Goal: Task Accomplishment & Management: Use online tool/utility

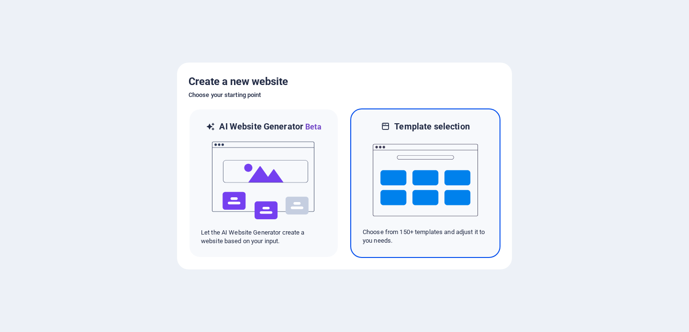
click at [457, 181] on img at bounding box center [424, 180] width 105 height 96
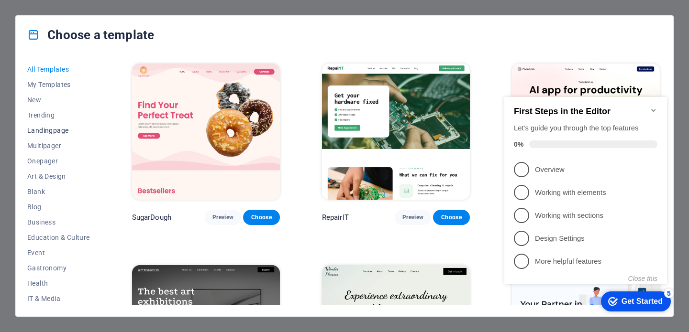
click at [44, 129] on span "Landingpage" at bounding box center [58, 131] width 63 height 8
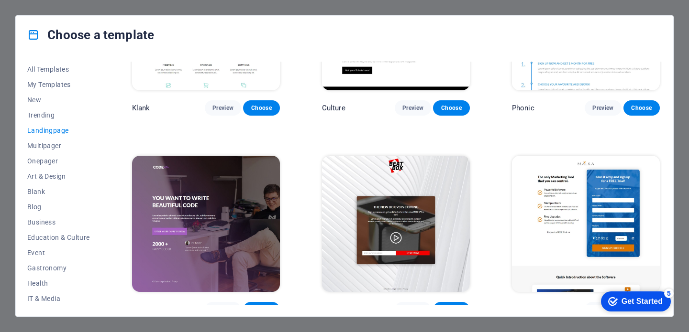
scroll to position [112, 0]
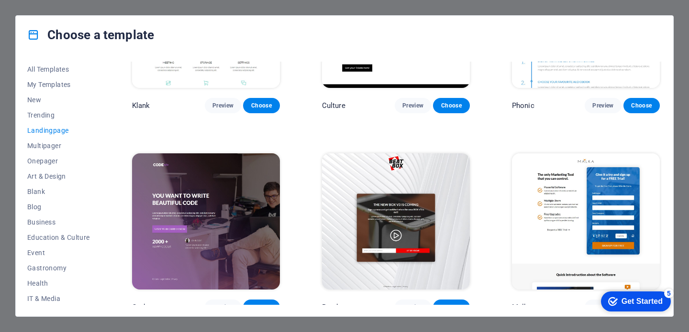
click at [372, 175] on img at bounding box center [396, 221] width 148 height 136
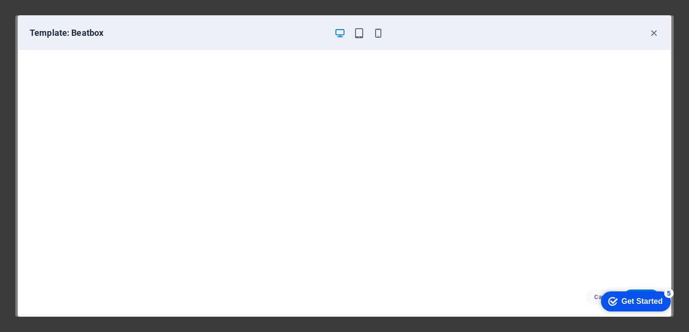
scroll to position [2, 0]
click at [621, 307] on div "checkmark Get Started 5" at bounding box center [636, 302] width 70 height 20
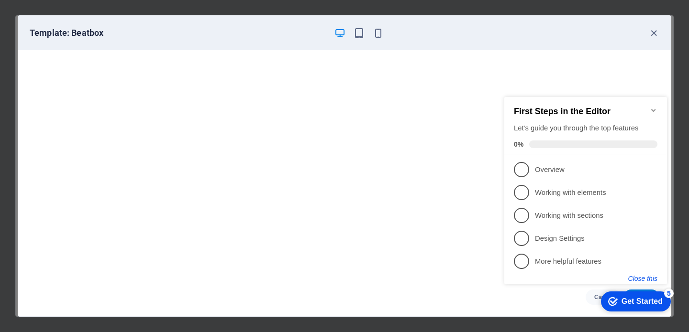
click at [637, 276] on button "Close this" at bounding box center [642, 279] width 29 height 8
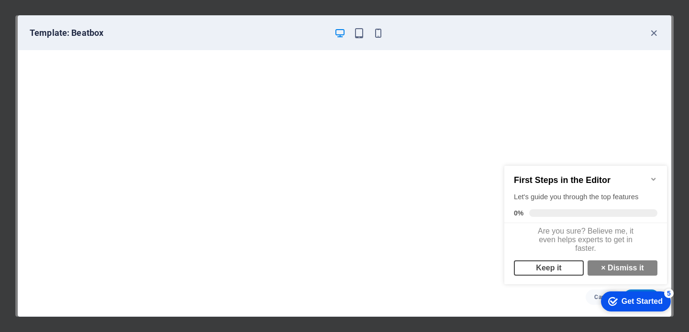
click at [549, 276] on link "Keep it" at bounding box center [549, 268] width 70 height 15
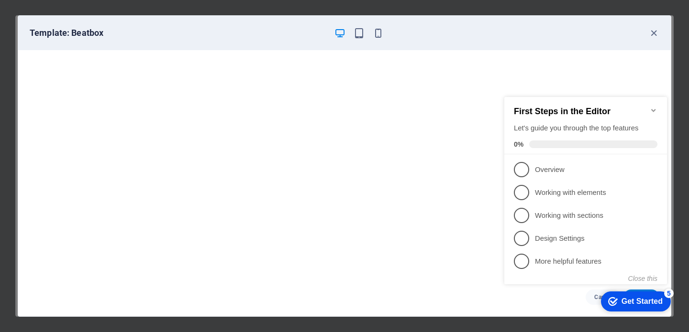
click at [654, 107] on icon "Minimize checklist" at bounding box center [653, 111] width 8 height 8
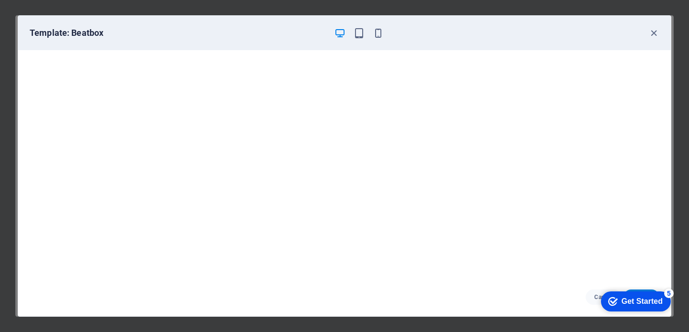
click at [632, 292] on div "checkmark Get Started 5" at bounding box center [636, 302] width 70 height 20
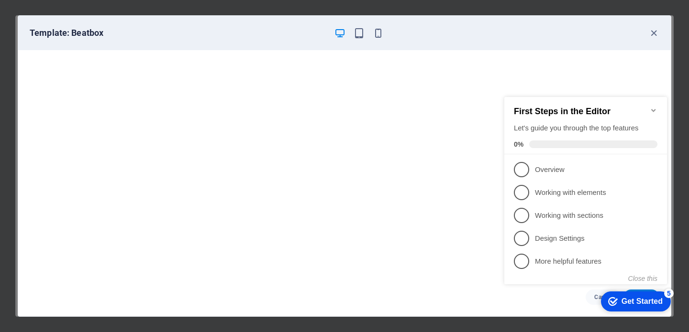
click at [633, 290] on div "checkmark Get Started 5 First Steps in the Editor Let's guide you through the t…" at bounding box center [587, 199] width 174 height 232
click at [640, 278] on button "Close this" at bounding box center [642, 279] width 29 height 8
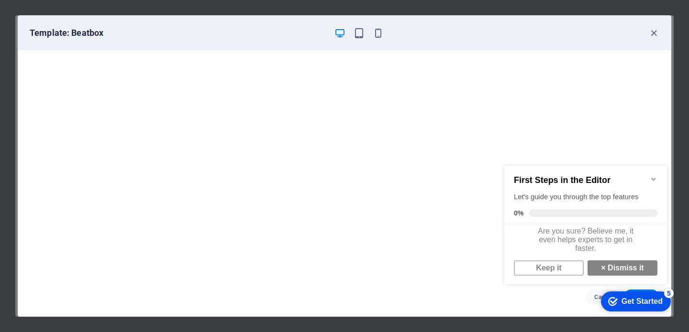
click at [657, 177] on icon "Minimize checklist" at bounding box center [653, 179] width 8 height 8
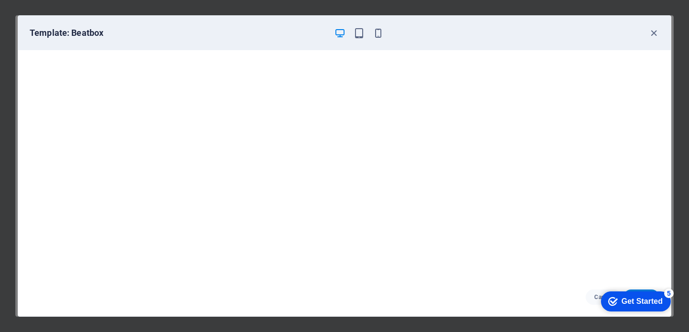
click at [633, 307] on div "checkmark Get Started 5" at bounding box center [636, 302] width 70 height 20
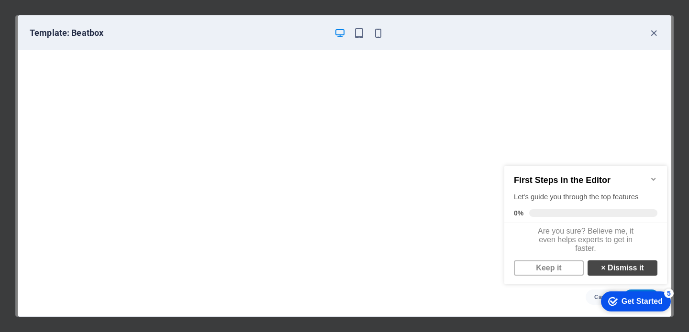
click at [625, 274] on link "× Dismiss it" at bounding box center [622, 268] width 70 height 15
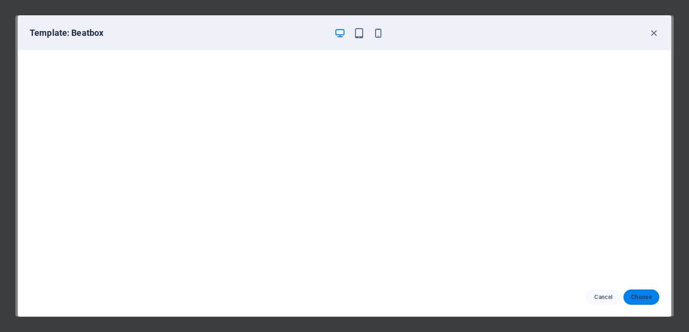
click at [646, 295] on span "Choose" at bounding box center [641, 298] width 21 height 8
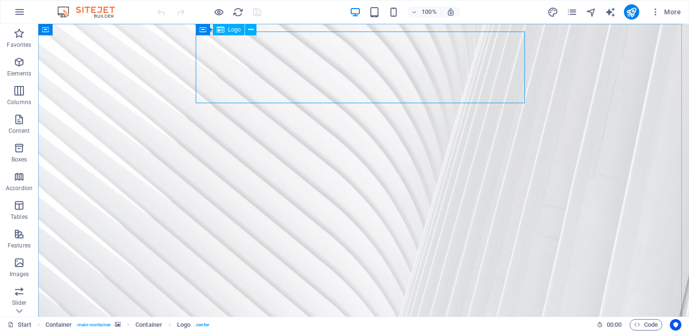
click at [237, 28] on span "Logo" at bounding box center [234, 30] width 13 height 6
click at [221, 30] on icon at bounding box center [221, 29] width 8 height 11
select select "px"
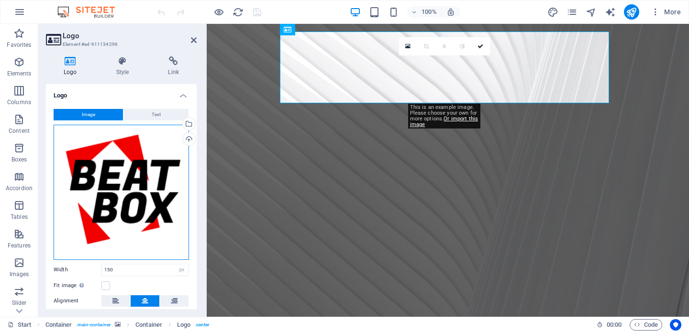
click at [97, 197] on div "Drag files here, click to choose files or select files from Files or our free s…" at bounding box center [121, 192] width 135 height 135
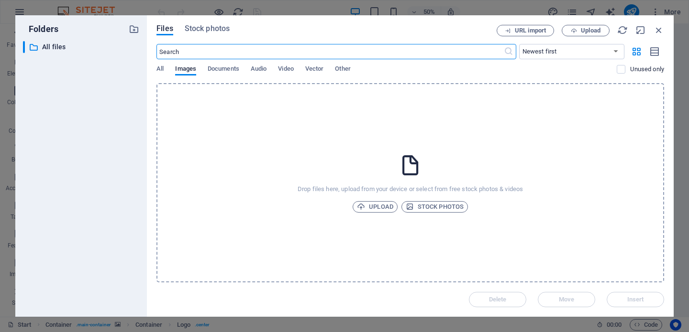
click at [97, 197] on div "​ All files All files" at bounding box center [81, 175] width 116 height 268
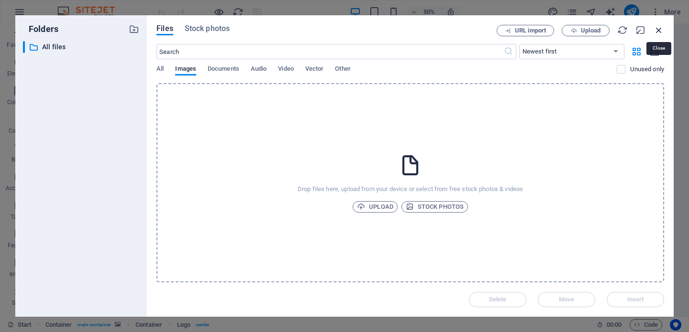
click at [657, 28] on icon "button" at bounding box center [658, 30] width 11 height 11
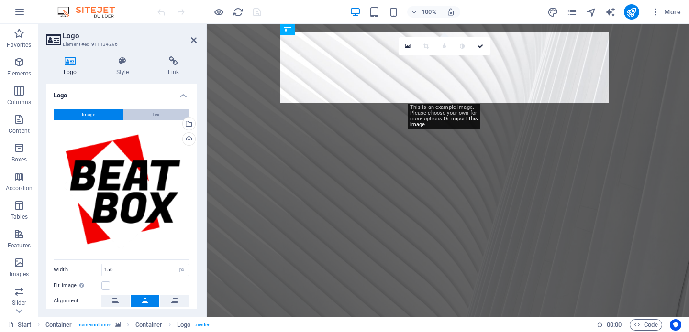
click at [149, 112] on button "Text" at bounding box center [155, 114] width 65 height 11
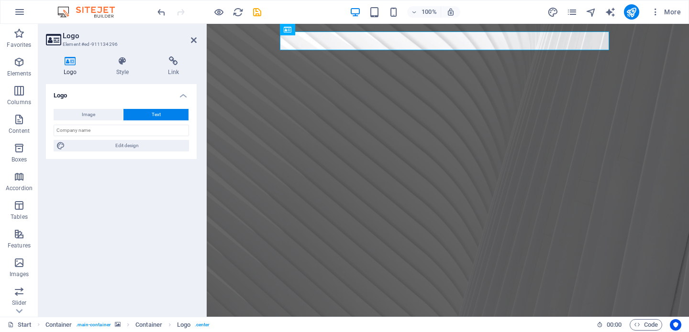
click at [135, 124] on div "Image Text Drag files here, click to choose files or select files from Files or…" at bounding box center [121, 130] width 151 height 58
click at [132, 131] on input "text" at bounding box center [121, 130] width 135 height 11
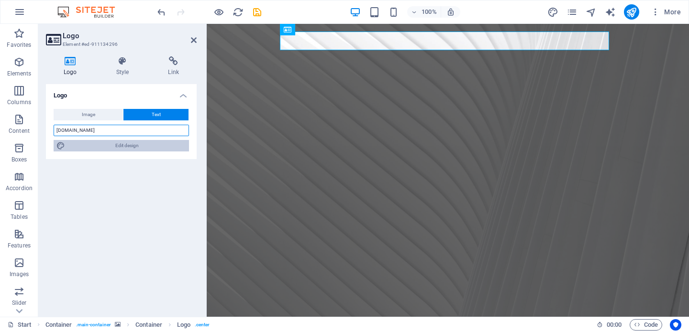
type input "NTEK.ONLINE"
click at [121, 146] on span "Edit design" at bounding box center [127, 145] width 118 height 11
select select "rem"
select select "700"
select select "px"
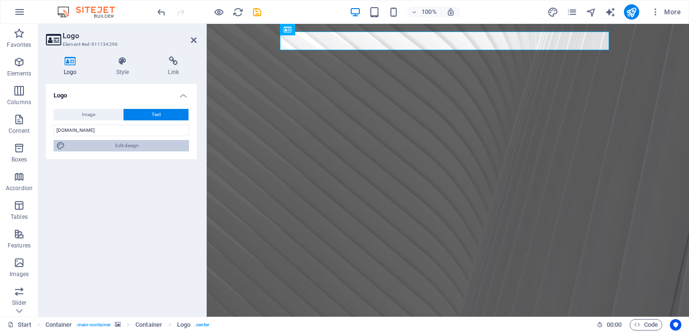
select select "rem"
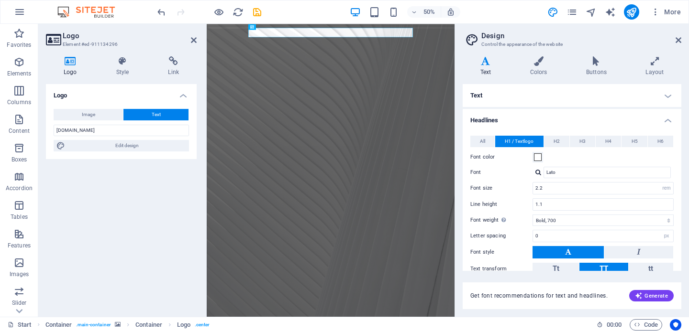
click at [537, 91] on h4 "Text" at bounding box center [571, 95] width 219 height 23
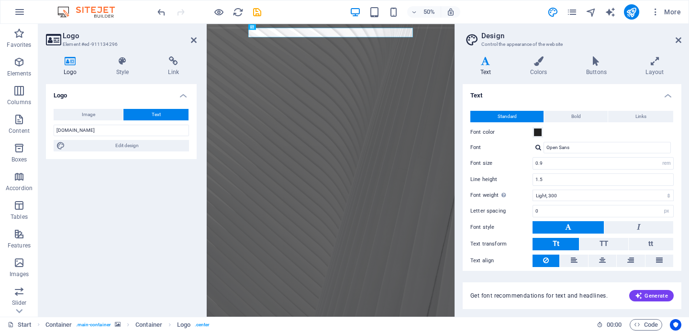
click at [537, 91] on h4 "Text" at bounding box center [571, 92] width 219 height 17
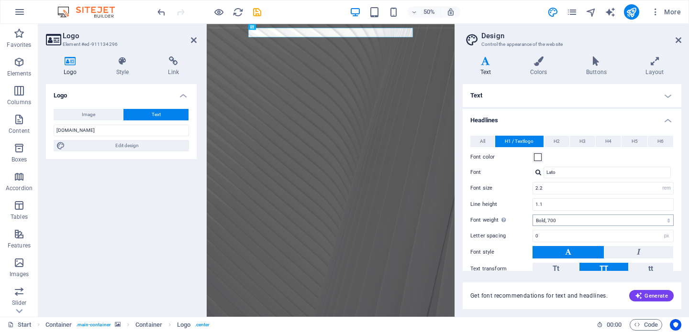
scroll to position [63, 0]
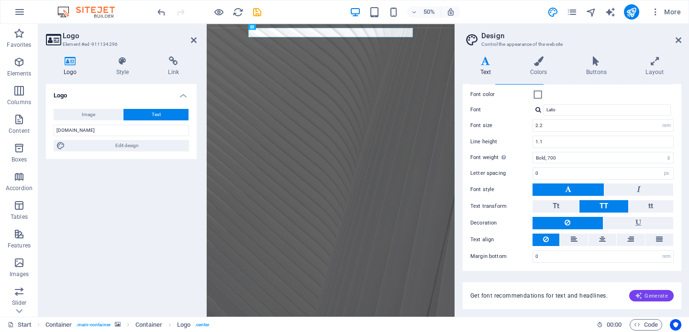
click at [652, 299] on span "Generate" at bounding box center [651, 296] width 33 height 8
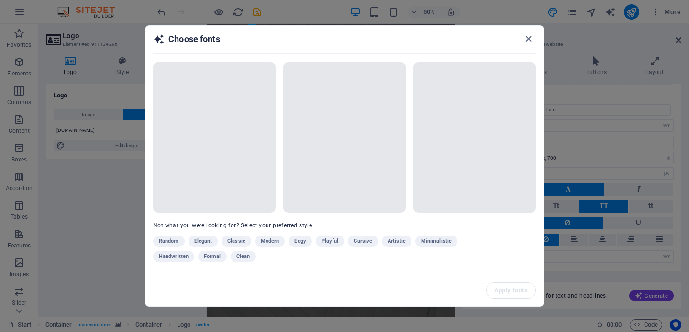
click at [272, 241] on div "Random Elegant Classic Modern Edgy Playful Cursive Artistic Minimalistic Handwr…" at bounding box center [320, 251] width 335 height 31
click at [267, 244] on span "Modern" at bounding box center [270, 241] width 19 height 11
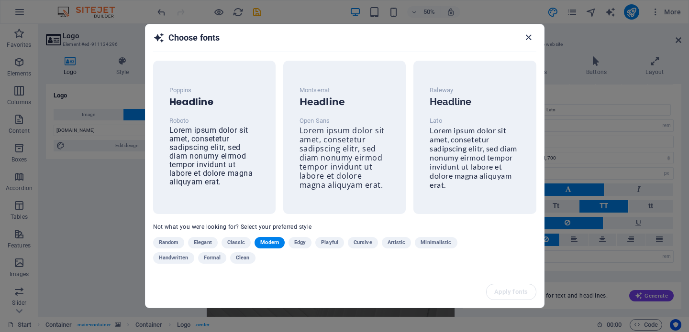
click at [527, 40] on icon "button" at bounding box center [528, 37] width 11 height 11
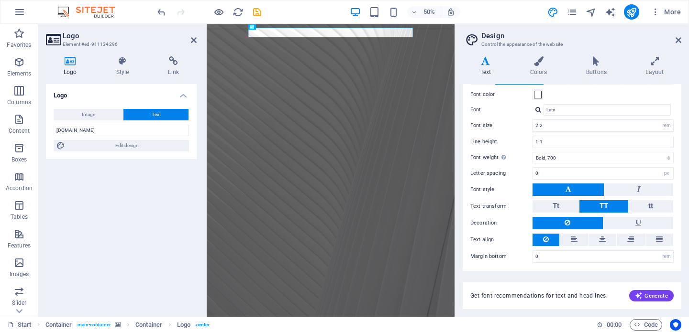
click at [150, 230] on div "Logo Image Text Drag files here, click to choose files or select files from Fil…" at bounding box center [121, 196] width 151 height 225
click at [678, 39] on icon at bounding box center [678, 40] width 6 height 8
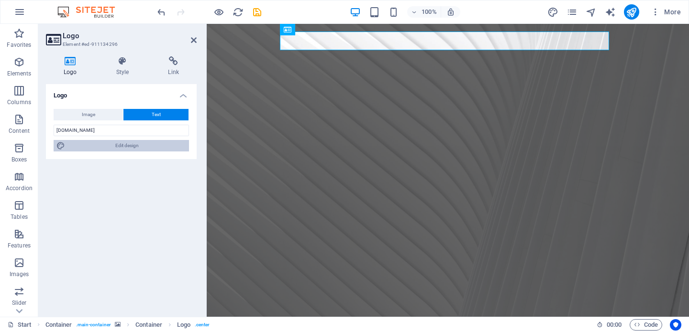
click at [146, 147] on span "Edit design" at bounding box center [127, 145] width 118 height 11
select select "rem"
select select "700"
select select "px"
select select "rem"
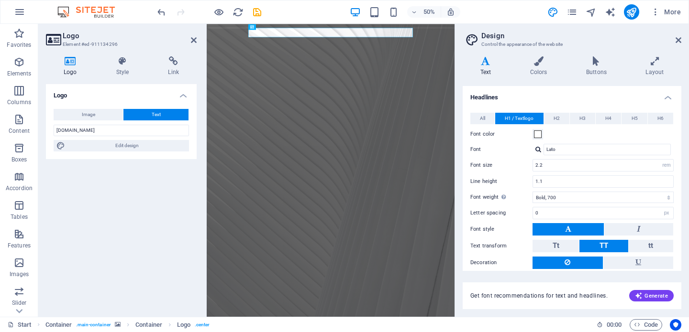
scroll to position [0, 0]
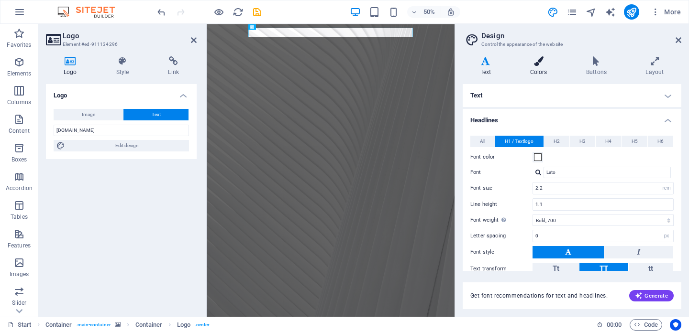
click at [540, 59] on icon at bounding box center [538, 61] width 52 height 10
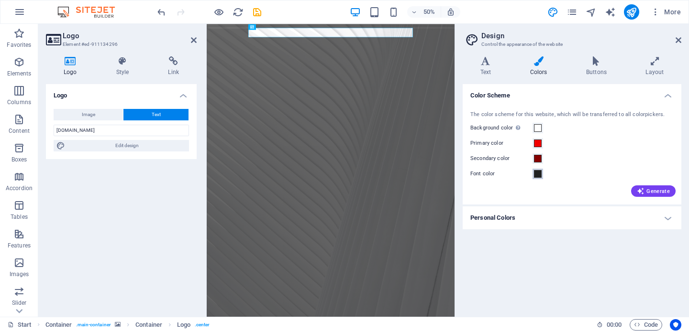
click at [539, 172] on span at bounding box center [538, 174] width 8 height 8
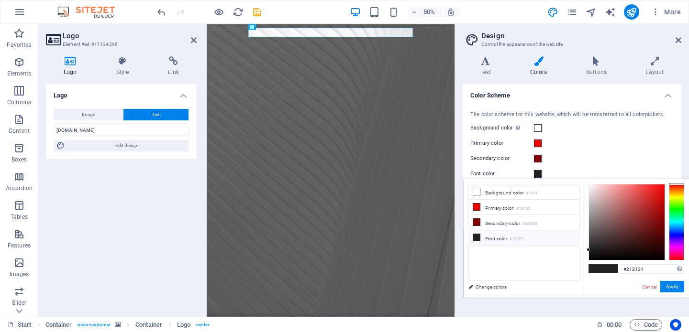
click at [504, 236] on li "Font color #212121" at bounding box center [524, 237] width 110 height 15
click at [673, 289] on button "Apply" at bounding box center [672, 286] width 24 height 11
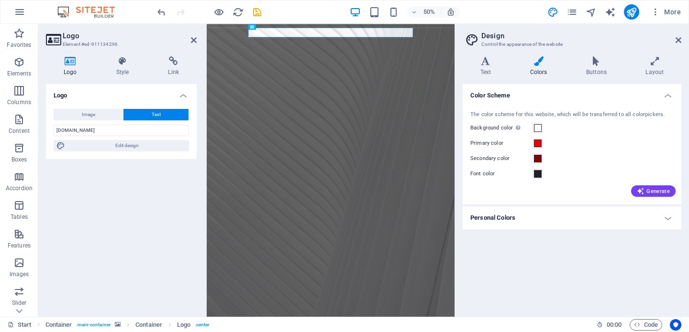
click at [641, 332] on figure at bounding box center [454, 317] width 495 height 586
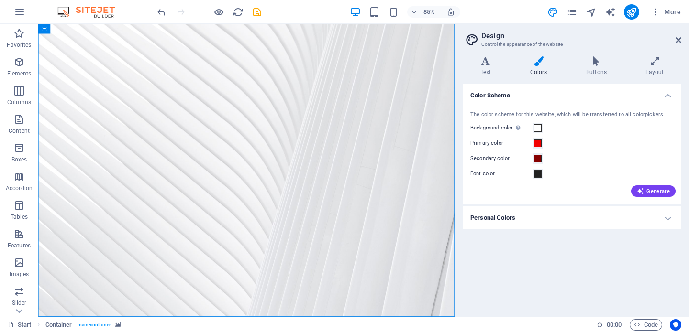
click at [473, 244] on figure at bounding box center [283, 196] width 490 height 345
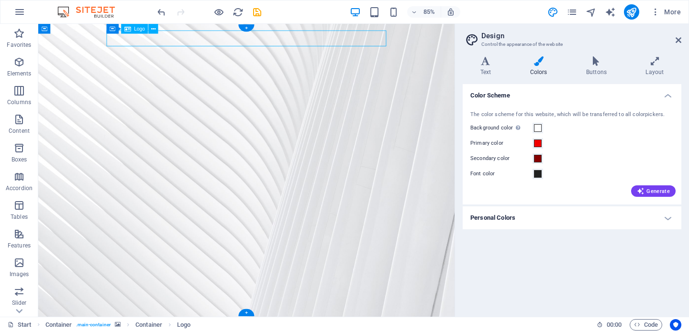
click at [108, 53] on figure at bounding box center [283, 196] width 490 height 345
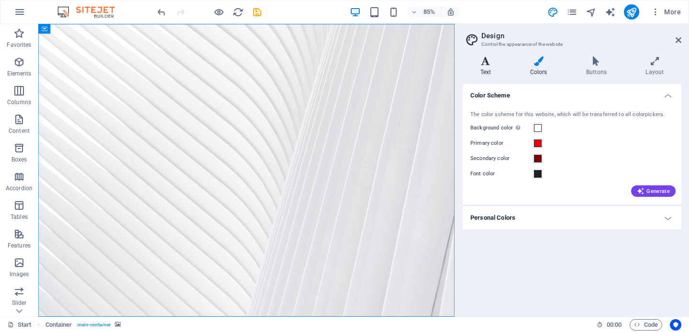
click at [482, 61] on icon at bounding box center [485, 61] width 46 height 10
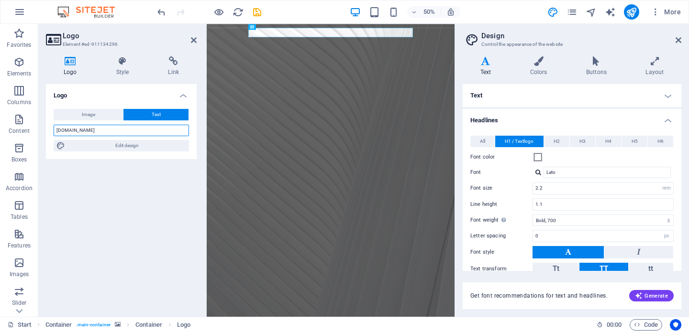
click at [109, 129] on input "NTEK.ONLINE" at bounding box center [121, 130] width 135 height 11
click at [121, 68] on h4 "Style" at bounding box center [125, 66] width 52 height 20
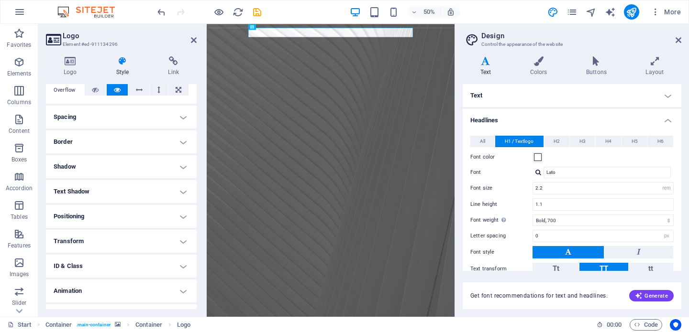
scroll to position [179, 0]
